Goal: Use online tool/utility

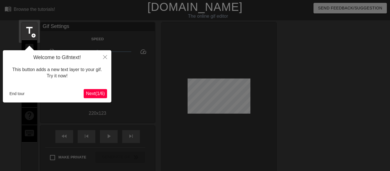
scroll to position [14, 0]
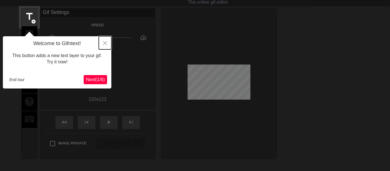
click at [105, 44] on icon "Close" at bounding box center [105, 43] width 4 height 4
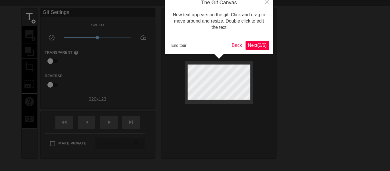
scroll to position [0, 0]
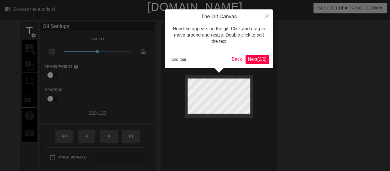
click at [260, 55] on button "Next ( 2 / 6 )" at bounding box center [256, 59] width 23 height 9
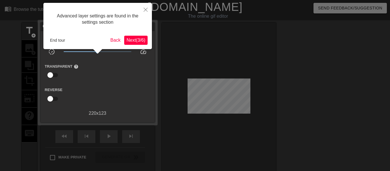
scroll to position [14, 0]
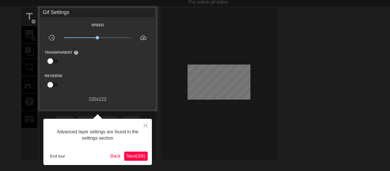
click at [127, 157] on span "Next ( 3 / 6 )" at bounding box center [135, 155] width 19 height 5
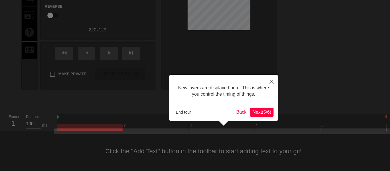
click at [257, 113] on span "Next ( 5 / 6 )" at bounding box center [261, 111] width 19 height 5
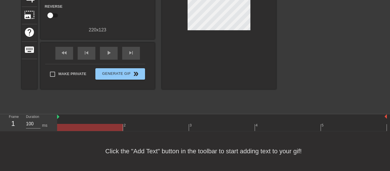
click at [257, 113] on div "menu_book Browse the tutorials! [DOMAIN_NAME] The online gif editor Send Feedba…" at bounding box center [195, 44] width 390 height 254
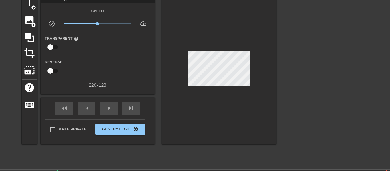
scroll to position [0, 0]
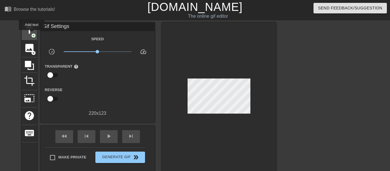
click at [31, 34] on span "add_circle" at bounding box center [33, 35] width 5 height 5
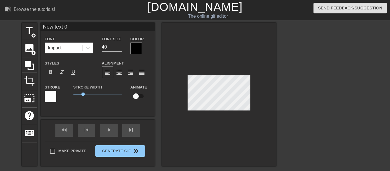
click at [77, 51] on div "Impact" at bounding box center [63, 48] width 37 height 10
type input "T"
type textarea "T"
type input "Th"
type textarea "Th"
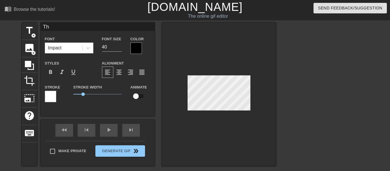
type input "T"
type textarea "T"
click at [104, 43] on input "40" at bounding box center [112, 46] width 20 height 9
type input "0"
click at [34, 35] on span "add_circle" at bounding box center [33, 35] width 5 height 5
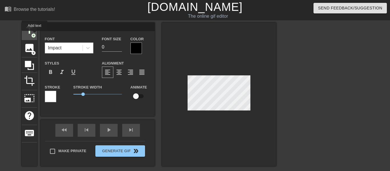
type input "New text 1"
type input "40"
type textarea "New text"
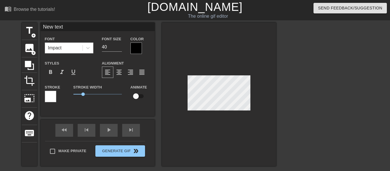
type input "New text"
type textarea "New text"
type input "New tex"
type textarea "New tex"
type input "New te"
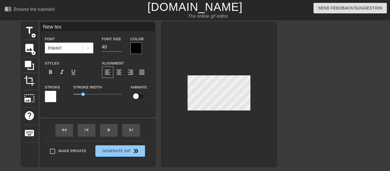
type textarea "New te"
type input "New t"
type textarea "New t"
type input "New"
type textarea "New"
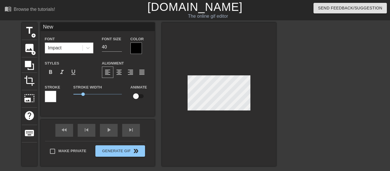
type input "New"
type textarea "New"
type input "Ne"
type textarea "Ne"
type input "N"
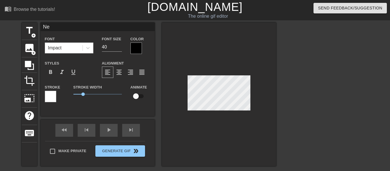
type textarea "N"
type input "t"
type textarea "t"
type input "th"
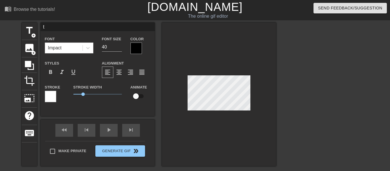
type textarea "th"
type input "tha"
type textarea "tha"
click at [115, 48] on input "40" at bounding box center [112, 46] width 20 height 9
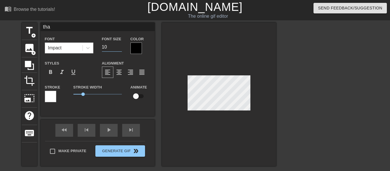
type input "10"
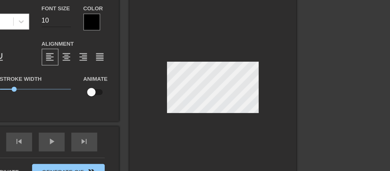
click at [110, 47] on input "10" at bounding box center [112, 46] width 20 height 9
type input "20"
type input "thaa"
type textarea "thaa"
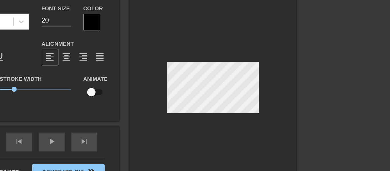
scroll to position [0, 0]
type input "tha"
type textarea "that"
type input "thats"
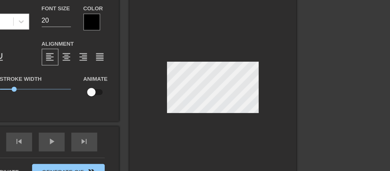
type textarea "thats"
type input "thats"
type textarea "thats a"
type input "thats a"
type textarea "thats a"
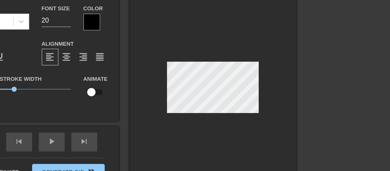
type input "thats a m"
type textarea "thats a m"
type input "thats a ma"
type textarea "thats a ma"
type input "thats a man"
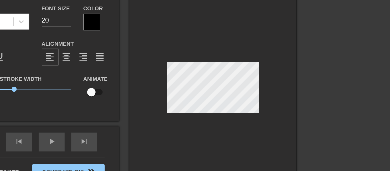
type textarea "thats a man"
type input "thats a man?"
type textarea "thats a man?"
type input "thats a man?""
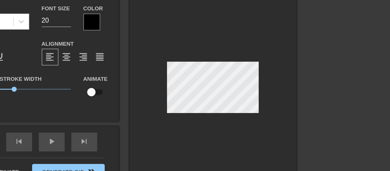
type textarea "thats a man?""
type input ""thats a man?""
type textarea ""thats a man?""
click at [132, 50] on div at bounding box center [135, 47] width 11 height 11
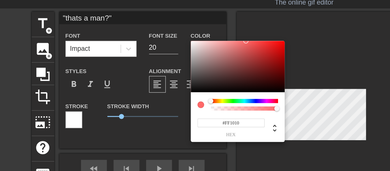
type input "#FF0000"
drag, startPoint x: 147, startPoint y: 48, endPoint x: 211, endPoint y: 40, distance: 63.7
click at [211, 40] on div "#FF0000 hex" at bounding box center [195, 85] width 390 height 171
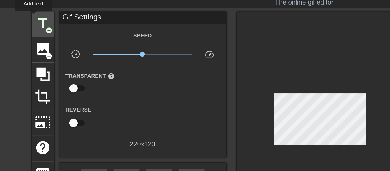
click at [23, 26] on div "title add_circle" at bounding box center [29, 31] width 15 height 17
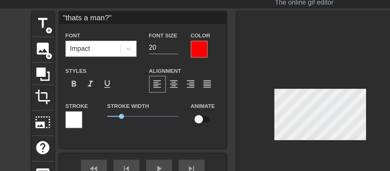
click at [53, 94] on div at bounding box center [50, 96] width 11 height 11
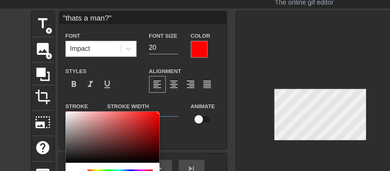
type input "#FF0000"
drag, startPoint x: 65, startPoint y: 98, endPoint x: 147, endPoint y: 73, distance: 85.8
click at [147, 73] on div "#FF0000 hex" at bounding box center [195, 85] width 390 height 171
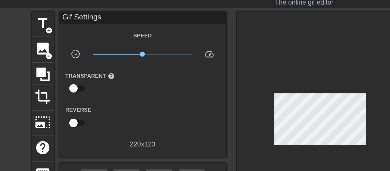
click at [165, 73] on div at bounding box center [219, 98] width 114 height 150
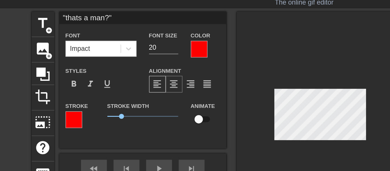
click at [117, 70] on span "format_align_center" at bounding box center [118, 72] width 7 height 7
click at [130, 72] on span "format_align_right" at bounding box center [130, 72] width 7 height 7
click at [119, 74] on span "format_align_center" at bounding box center [118, 72] width 7 height 7
click at [157, 79] on div "title add_circle image add_circle crop photo_size_select_large help keyboard "t…" at bounding box center [149, 94] width 254 height 143
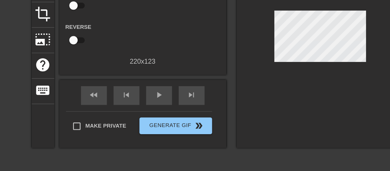
scroll to position [19, 0]
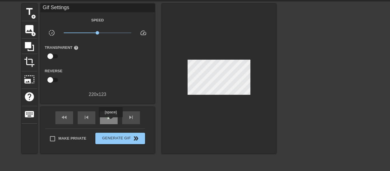
click at [111, 121] on div "play_arrow" at bounding box center [109, 117] width 18 height 13
click at [111, 121] on div "pause" at bounding box center [109, 117] width 18 height 13
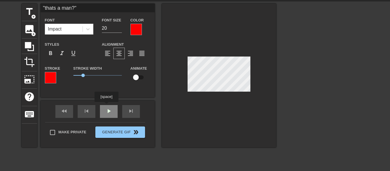
click at [104, 107] on div "fast_rewind skip_previous play_arrow skip_next" at bounding box center [97, 111] width 93 height 21
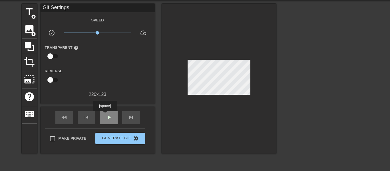
click at [105, 115] on span "play_arrow" at bounding box center [108, 117] width 7 height 7
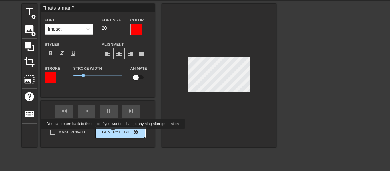
click at [111, 133] on button "Generate Gif double_arrow" at bounding box center [119, 131] width 49 height 11
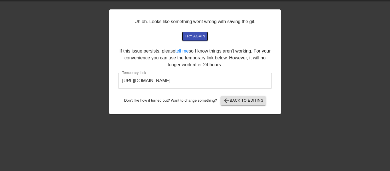
click at [206, 36] on button "try again" at bounding box center [194, 36] width 25 height 9
click at [235, 79] on input "[URL][DOMAIN_NAME]" at bounding box center [194, 81] width 153 height 16
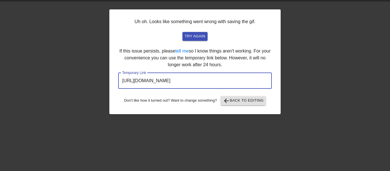
click at [235, 79] on input "[URL][DOMAIN_NAME]" at bounding box center [194, 81] width 153 height 16
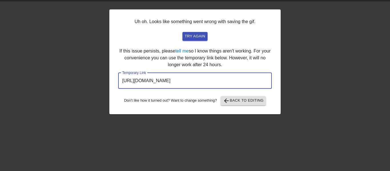
click at [235, 79] on input "[URL][DOMAIN_NAME]" at bounding box center [194, 81] width 153 height 16
